Goal: Information Seeking & Learning: Understand process/instructions

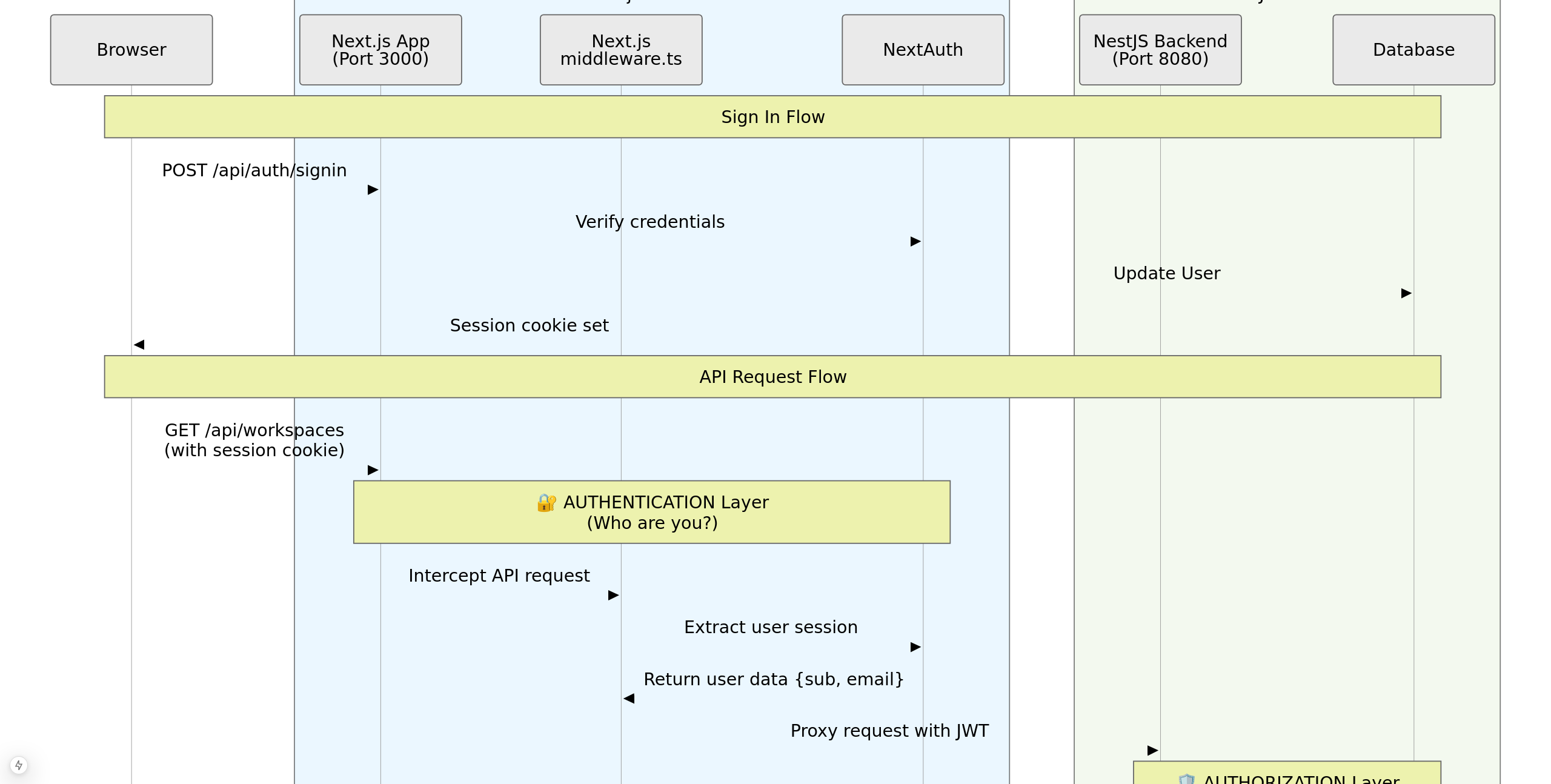
scroll to position [809, 0]
click at [1090, 446] on div "Table of Contents 1. The Architecture Challenge 2. Our Solution: Unified API Su…" at bounding box center [776, 659] width 1541 height 2842
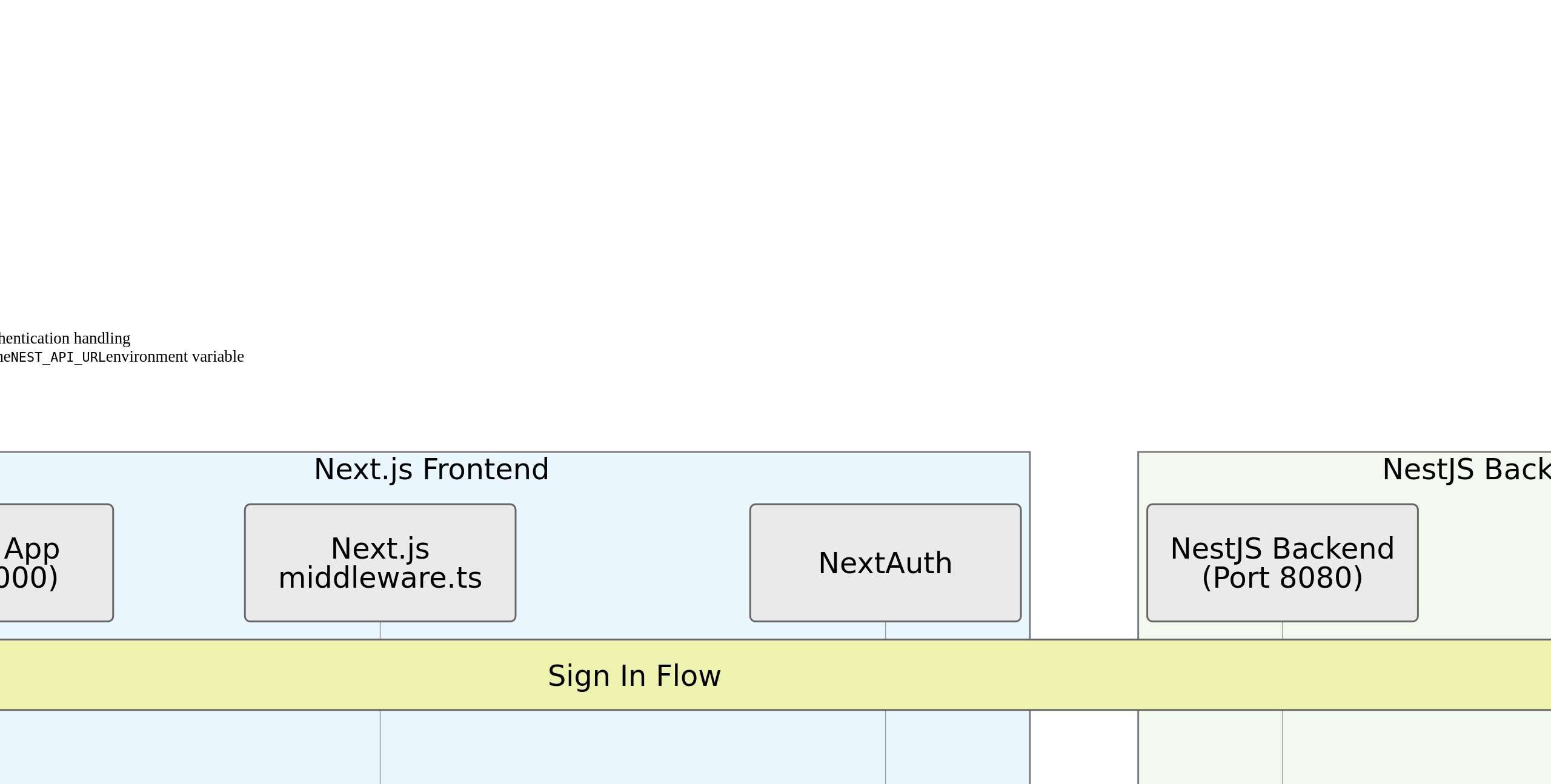
scroll to position [514, 0]
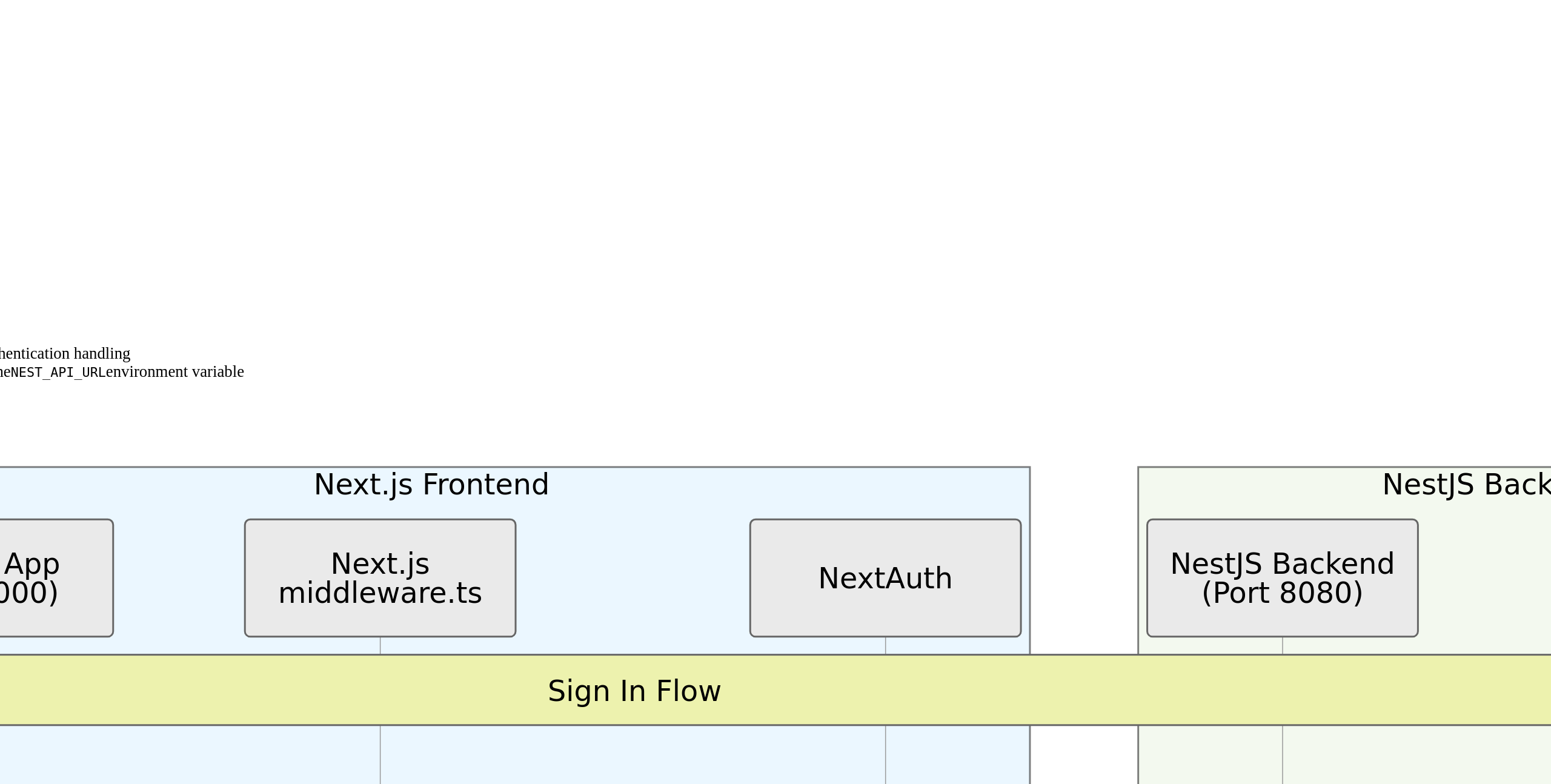
click at [620, 57] on span "const nextConfig : NextConfig = {" at bounding box center [775, 53] width 1492 height 9
drag, startPoint x: 630, startPoint y: 116, endPoint x: 679, endPoint y: 315, distance: 204.9
click at [680, 176] on code "const nextConfig : NextConfig = { async rewrites () { return [ { source: '/api/…" at bounding box center [775, 112] width 1492 height 127
copy code "const nextConfig : NextConfig = { async rewrites () { return [ { source: '/api/…"
click at [314, 38] on code "next.config.ts" at bounding box center [280, 33] width 67 height 9
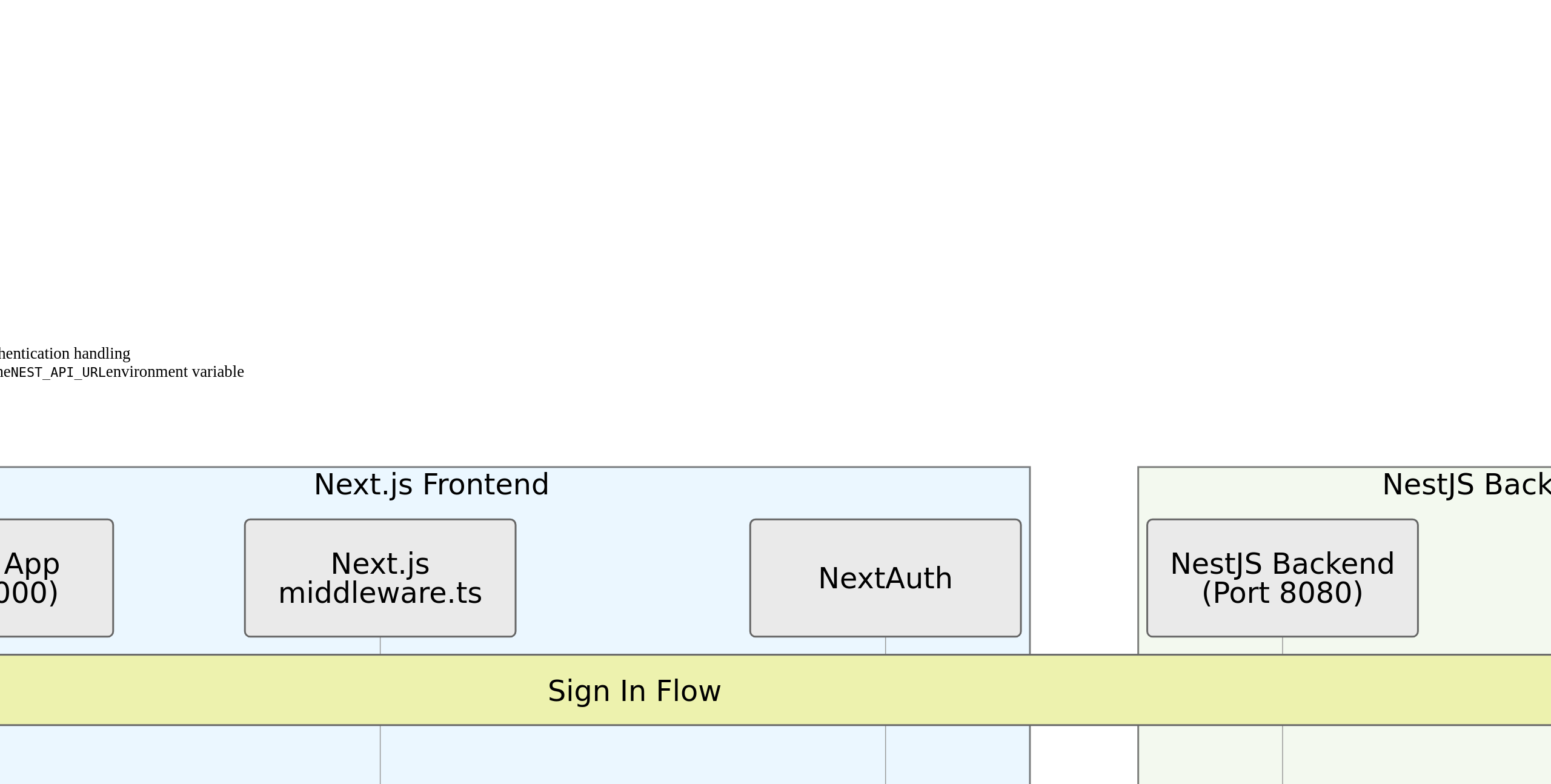
drag, startPoint x: 899, startPoint y: 86, endPoint x: 969, endPoint y: 86, distance: 70.0
click at [969, 39] on p "The heart of our solution lies in the Next.js configuration file ( next.config.…" at bounding box center [776, 33] width 1541 height 11
click at [314, 38] on code "next.config.ts" at bounding box center [280, 33] width 67 height 9
drag, startPoint x: 957, startPoint y: 80, endPoint x: 909, endPoint y: 83, distance: 48.1
click at [314, 38] on code "next.config.ts" at bounding box center [280, 33] width 67 height 9
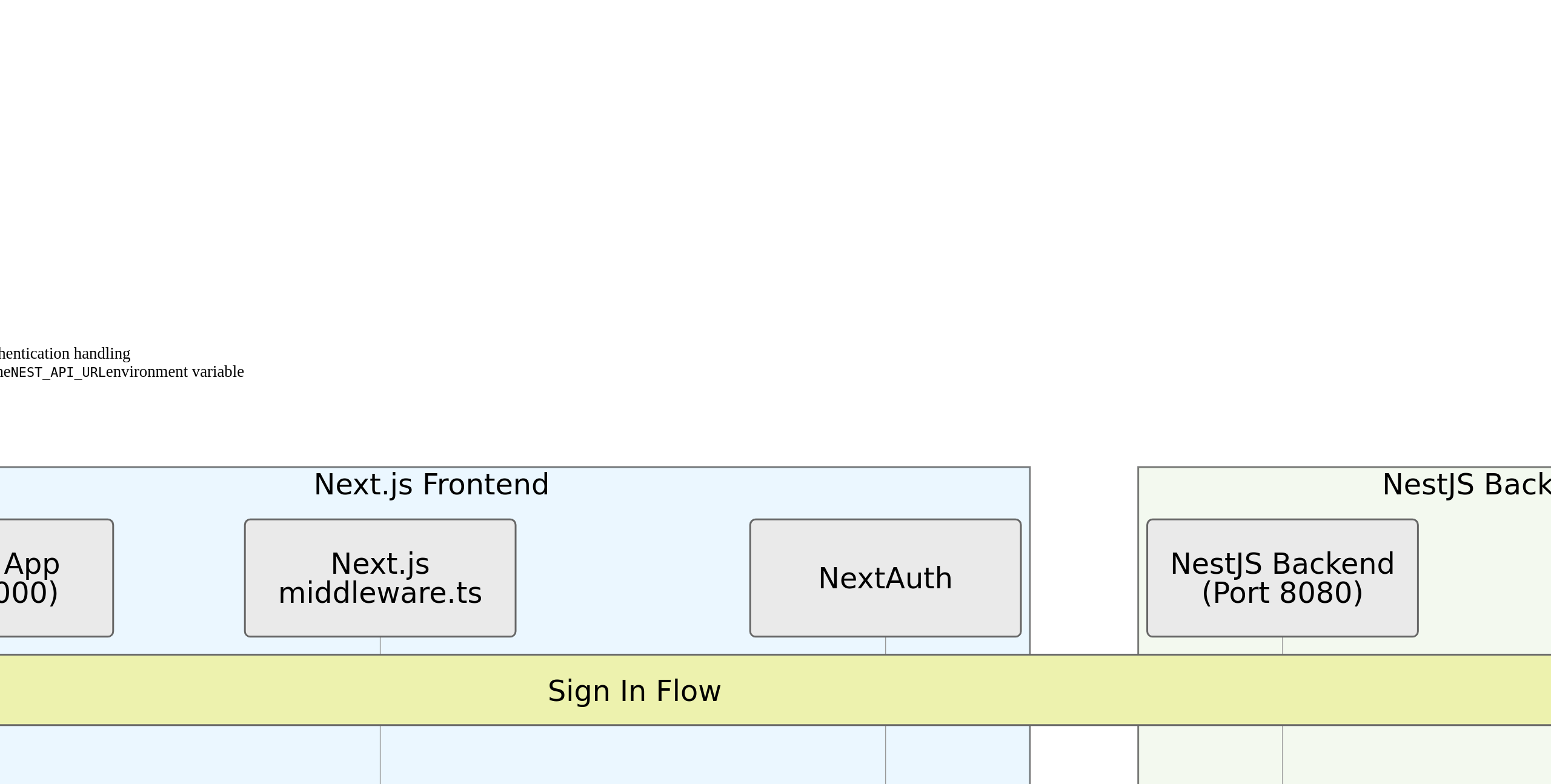
copy code "next.config.ts"
